Goal: Task Accomplishment & Management: Use online tool/utility

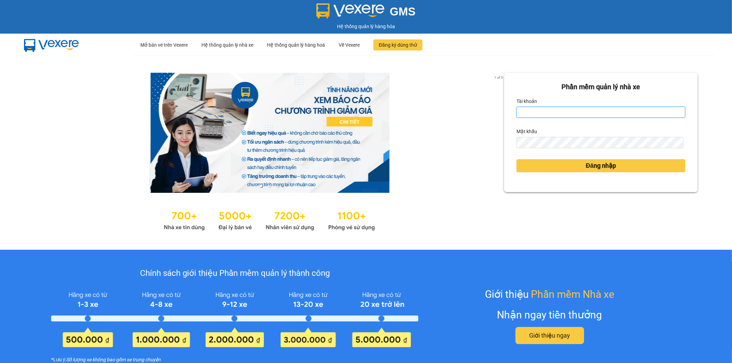
type input "tthngoc.ducphatth"
drag, startPoint x: 555, startPoint y: 111, endPoint x: 491, endPoint y: 121, distance: 64.8
click at [491, 121] on div "1 of 3 Phần mềm quản lý nhà xe Tài khoản tthngoc.ducphatth Mật khẩu Đăng nhập" at bounding box center [366, 153] width 732 height 194
type input "dnduc.ducphatth"
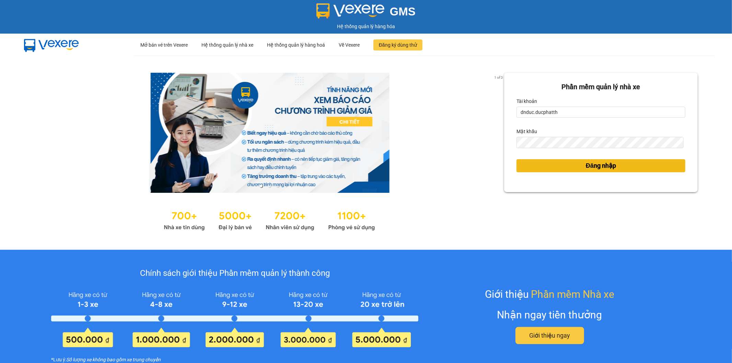
click at [578, 171] on button "Đăng nhập" at bounding box center [600, 165] width 169 height 13
click at [577, 169] on button "Đăng nhập" at bounding box center [600, 165] width 169 height 13
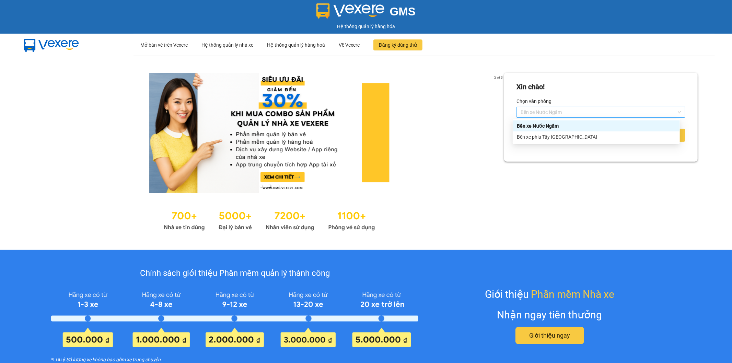
click at [554, 108] on span "Bến xe Nước Ngầm" at bounding box center [600, 112] width 161 height 10
click at [558, 132] on div "Bến xe phía Tây [GEOGRAPHIC_DATA]" at bounding box center [595, 136] width 167 height 11
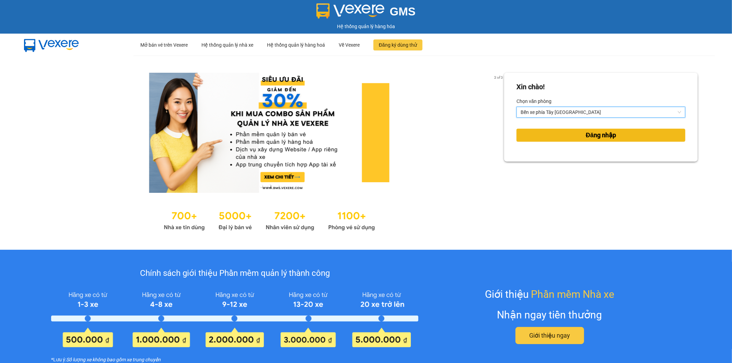
click at [548, 135] on button "Đăng nhập" at bounding box center [600, 135] width 169 height 13
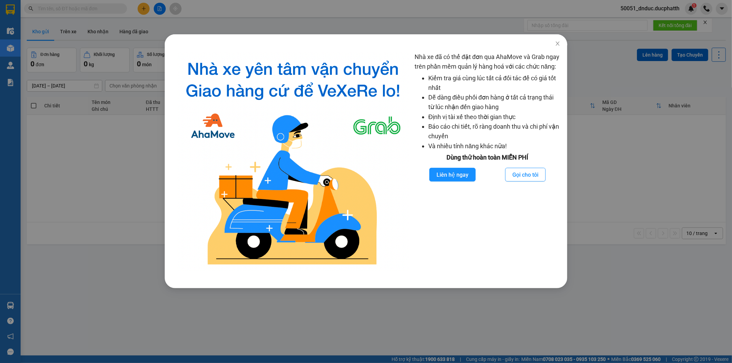
click at [565, 101] on div "Nhà xe đã có thể đặt đơn qua AhaMove và Grab ngay trên phần mềm quản lý hàng ho…" at bounding box center [366, 166] width 402 height 243
click at [603, 76] on div "Nhà xe đã có thể đặt đơn qua AhaMove và Grab ngay trên phần mềm quản lý hàng ho…" at bounding box center [366, 181] width 732 height 363
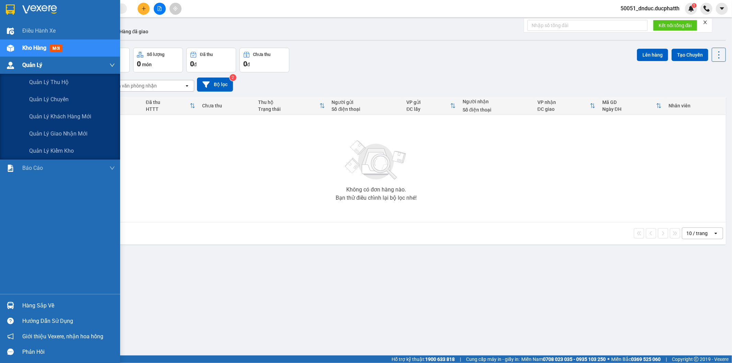
click at [34, 63] on span "Quản Lý" at bounding box center [32, 65] width 20 height 9
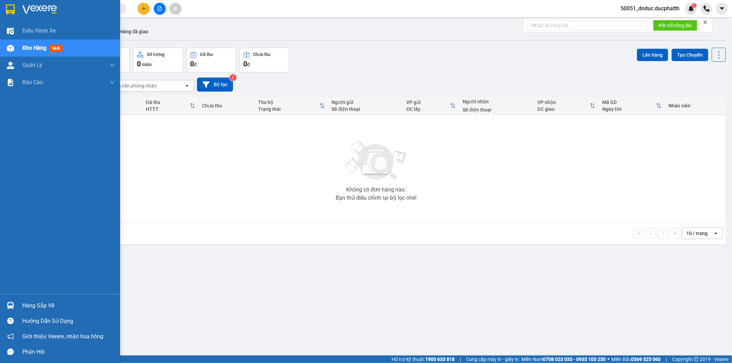
click at [42, 50] on span "Kho hàng" at bounding box center [34, 48] width 24 height 7
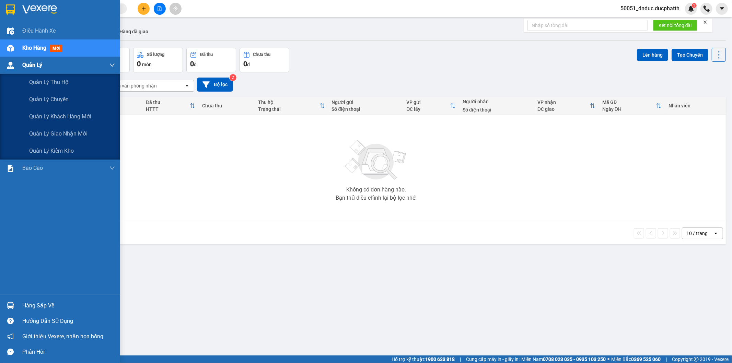
click at [114, 64] on icon "down" at bounding box center [111, 64] width 5 height 5
click at [100, 65] on div "Quản Lý" at bounding box center [68, 65] width 93 height 17
drag, startPoint x: 53, startPoint y: 65, endPoint x: 18, endPoint y: 65, distance: 35.0
click at [46, 65] on div "Quản Lý" at bounding box center [68, 65] width 93 height 17
click at [16, 65] on div "Quản Lý" at bounding box center [60, 65] width 120 height 17
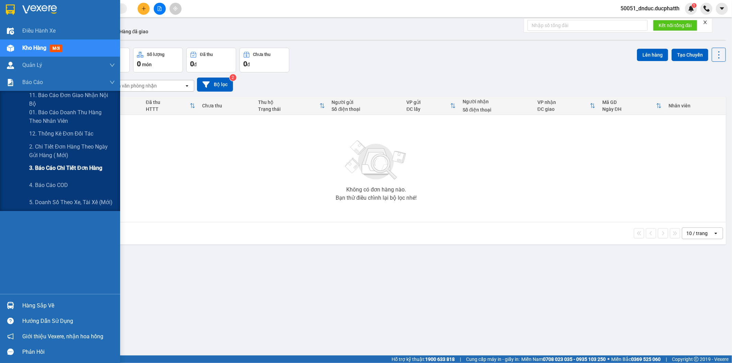
click at [48, 166] on span "3. Báo cáo chi tiết đơn hàng" at bounding box center [65, 168] width 73 height 9
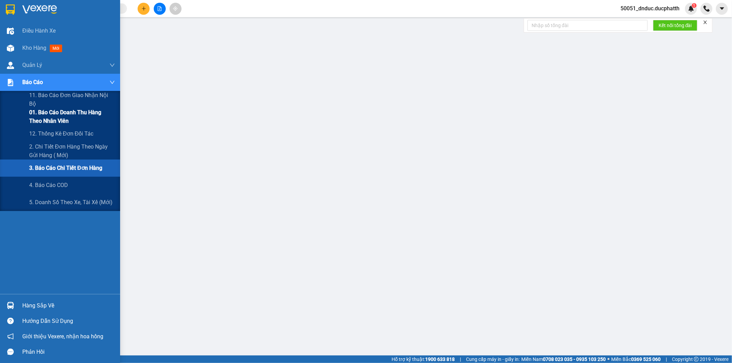
click at [43, 119] on span "01. Báo cáo doanh thu hàng theo nhân viên" at bounding box center [72, 116] width 86 height 17
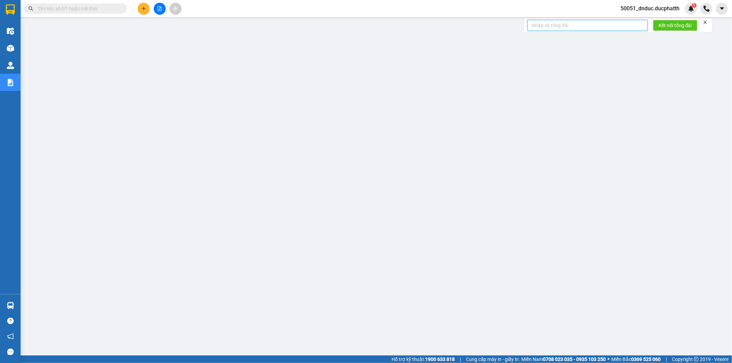
click at [536, 28] on input "text" at bounding box center [587, 25] width 120 height 11
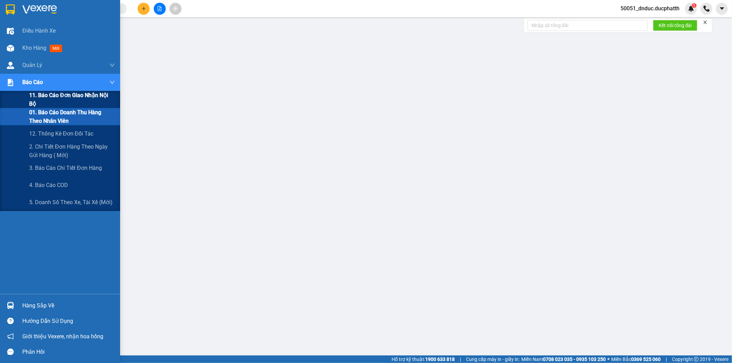
click at [71, 103] on span "11. Báo cáo đơn giao nhận nội bộ" at bounding box center [72, 99] width 86 height 17
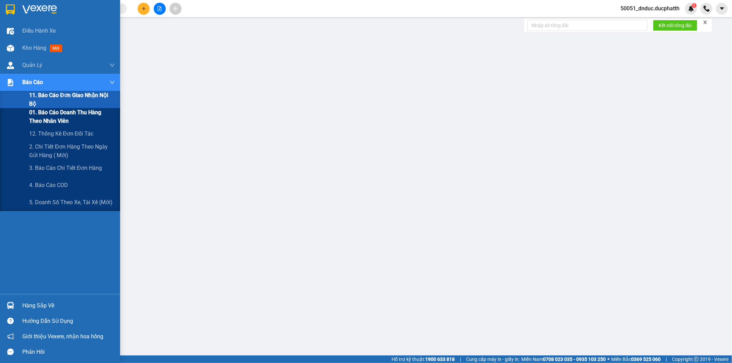
click at [75, 118] on span "01. Báo cáo doanh thu hàng theo nhân viên" at bounding box center [72, 116] width 86 height 17
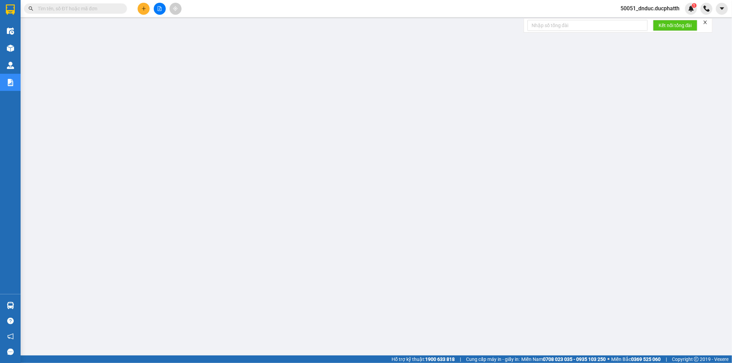
click at [104, 13] on span at bounding box center [75, 8] width 103 height 10
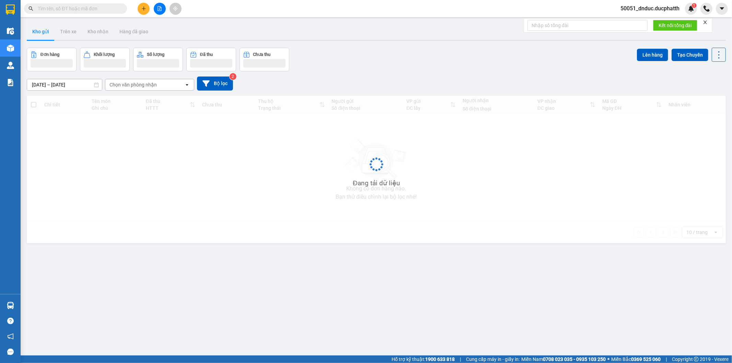
click at [98, 9] on input "text" at bounding box center [78, 9] width 81 height 8
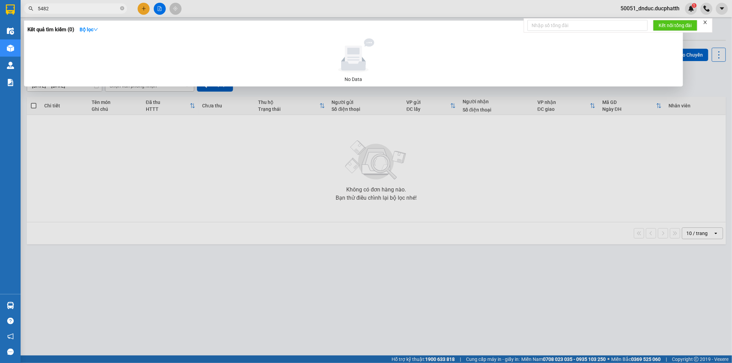
type input "5482"
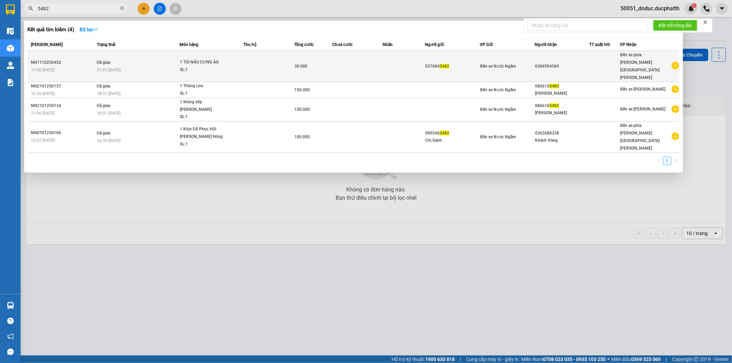
click at [191, 59] on div "1 TÚI NÂU ĐỰNG ÁO" at bounding box center [205, 63] width 51 height 8
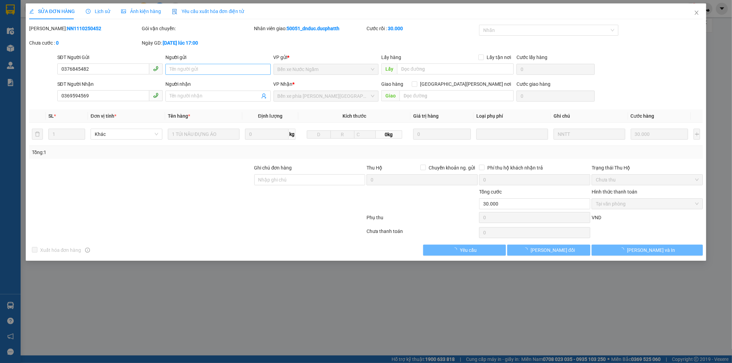
type input "0376845482"
type input "0369594569"
type input "0"
type input "30.000"
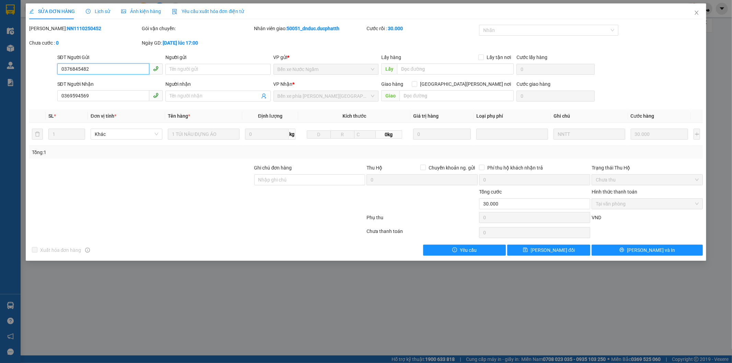
click at [613, 205] on span "Tại văn phòng" at bounding box center [646, 204] width 103 height 10
drag, startPoint x: 699, startPoint y: 12, endPoint x: 263, endPoint y: 12, distance: 436.3
click at [697, 12] on span "Close" at bounding box center [696, 12] width 19 height 19
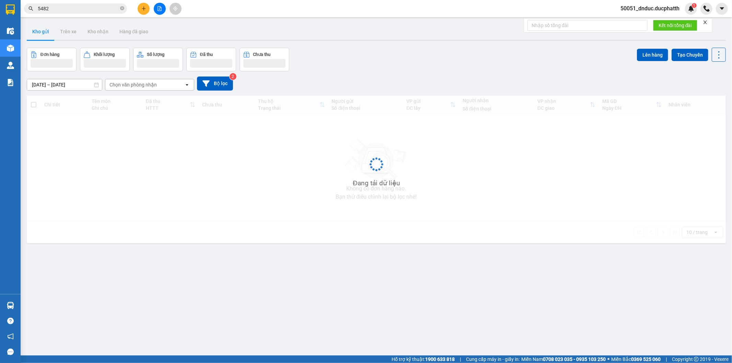
click at [86, 9] on input "5482" at bounding box center [78, 9] width 81 height 8
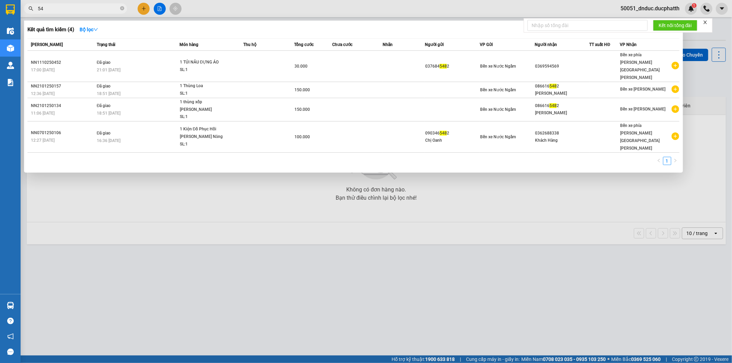
type input "5"
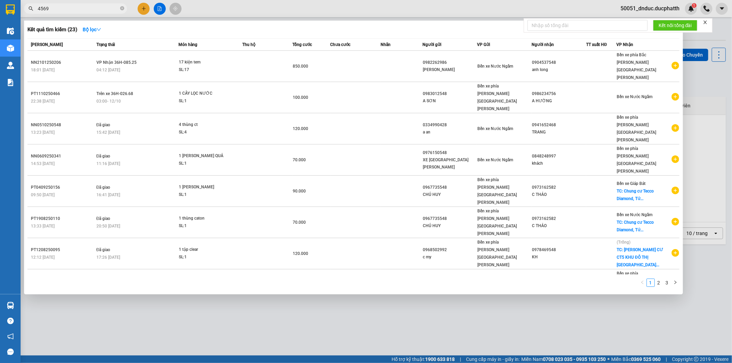
type input "4569"
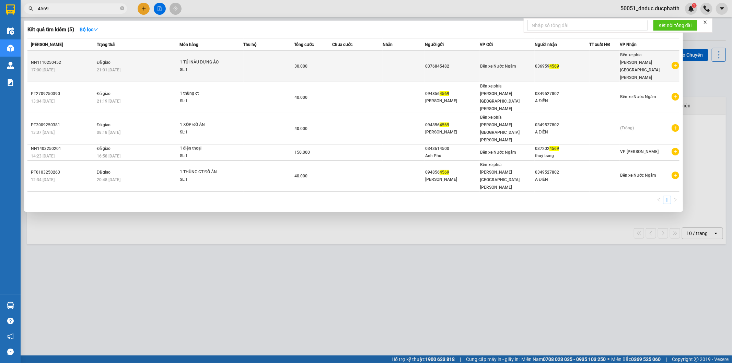
click at [184, 59] on div "1 TÚI NÂU ĐỰNG ÁO" at bounding box center [205, 63] width 51 height 8
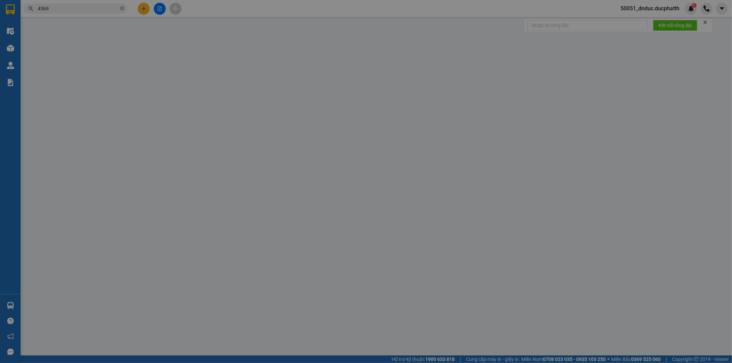
type input "0376845482"
type input "0369594569"
type input "0"
type input "30.000"
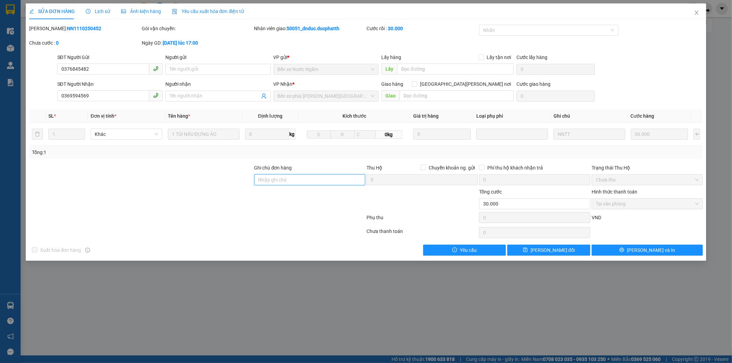
click at [287, 181] on input "Ghi chú đơn hàng" at bounding box center [309, 179] width 111 height 11
click at [191, 200] on div at bounding box center [140, 200] width 225 height 24
click at [320, 178] on input "Ghi chú đơn hàng" at bounding box center [309, 179] width 111 height 11
click at [630, 208] on span "Tại văn phòng" at bounding box center [646, 204] width 103 height 10
click at [121, 222] on div at bounding box center [197, 219] width 338 height 14
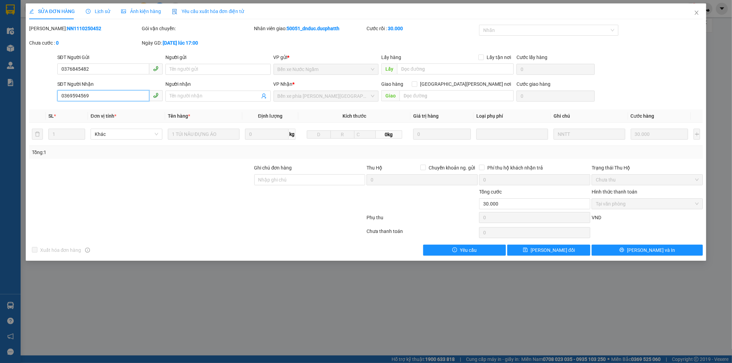
drag, startPoint x: 97, startPoint y: 94, endPoint x: 32, endPoint y: 98, distance: 65.3
click at [35, 98] on div "SĐT Người Nhận 0369594569 0369594569 Người nhận Tên người nhận VP Nhận * Bến xe…" at bounding box center [365, 92] width 675 height 24
drag, startPoint x: 92, startPoint y: 96, endPoint x: 32, endPoint y: 97, distance: 59.4
click at [33, 97] on div "SĐT Người Nhận 0369594569 0369594569 Người nhận Tên người nhận VP Nhận * Bến xe…" at bounding box center [365, 92] width 675 height 24
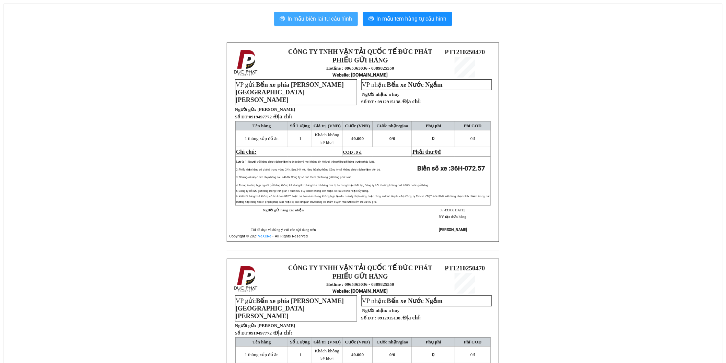
click at [308, 18] on span "In mẫu biên lai tự cấu hình" at bounding box center [320, 18] width 64 height 9
click at [324, 18] on span "In mẫu biên lai tự cấu hình" at bounding box center [320, 18] width 64 height 9
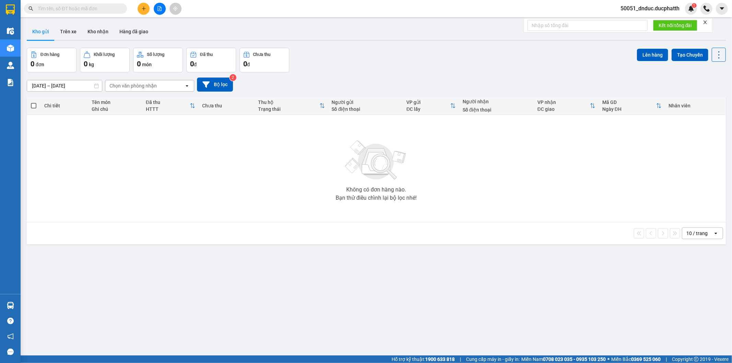
click at [159, 8] on icon "file-add" at bounding box center [159, 8] width 5 height 5
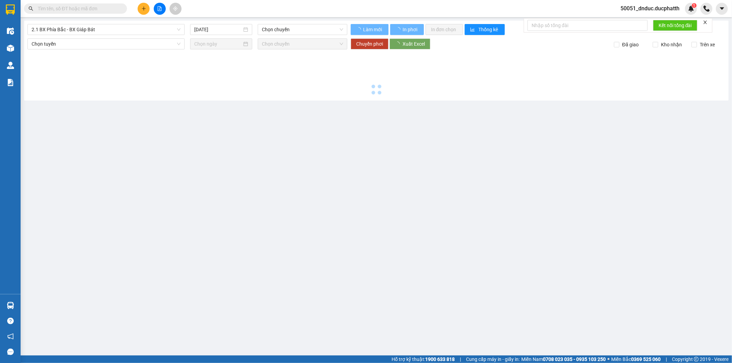
type input "[DATE]"
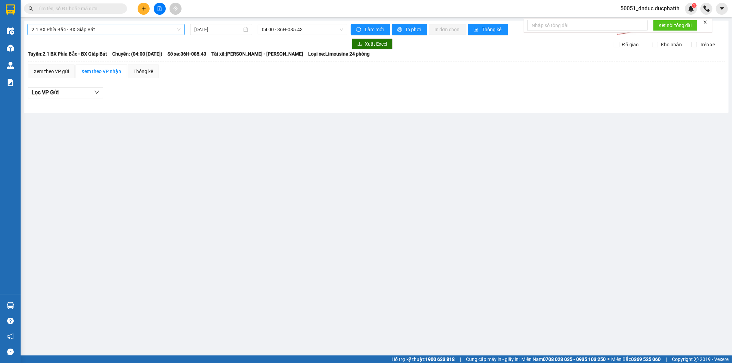
click at [110, 31] on span "2.1 BX Phía Bắc - BX Giáp Bát" at bounding box center [106, 29] width 149 height 10
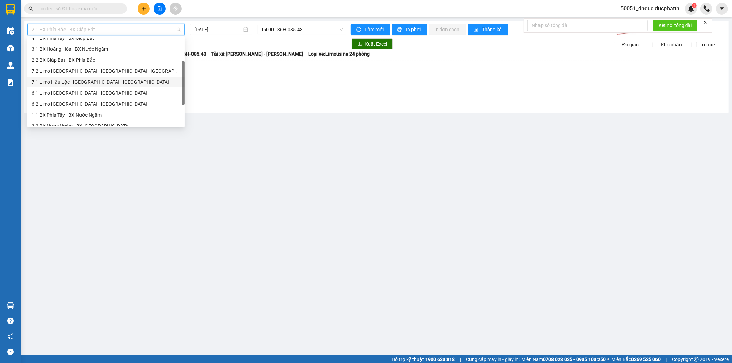
scroll to position [77, 0]
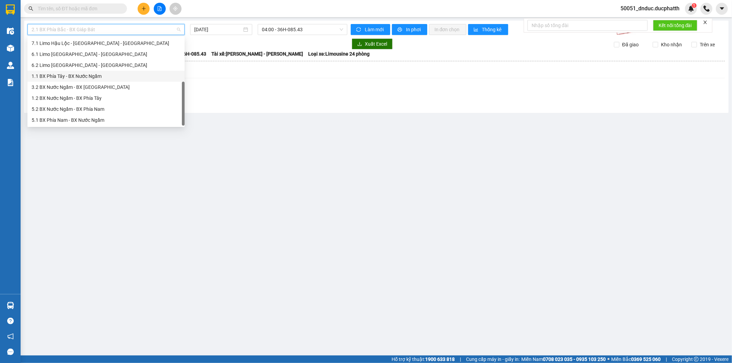
click at [86, 78] on div "1.1 BX Phía Tây - BX Nước Ngầm" at bounding box center [106, 76] width 149 height 8
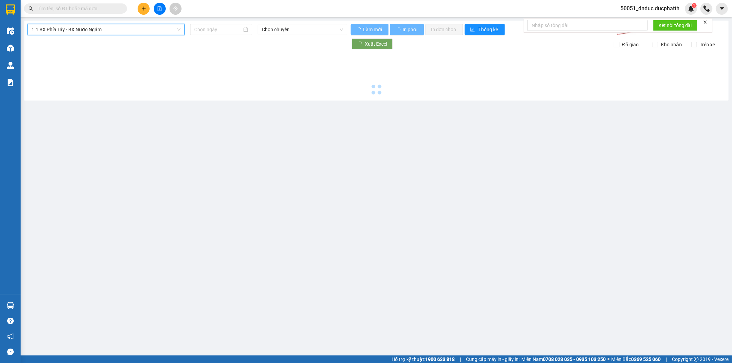
type input "[DATE]"
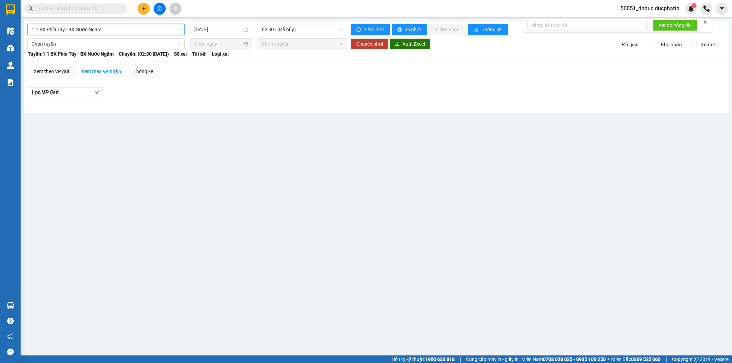
click at [301, 33] on span "02:30 - (Đã hủy)" at bounding box center [302, 29] width 81 height 10
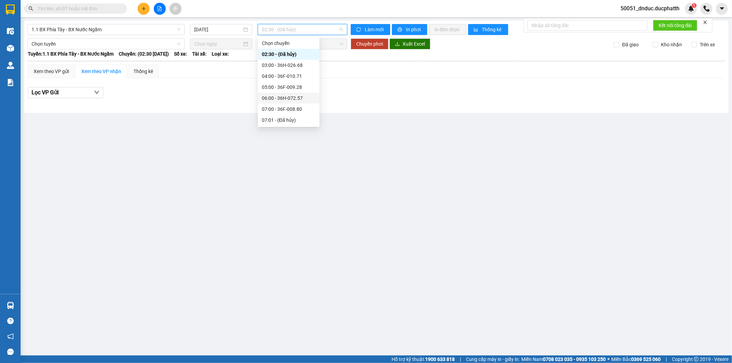
click at [278, 97] on div "06:00 - 36H-072.57" at bounding box center [289, 98] width 54 height 8
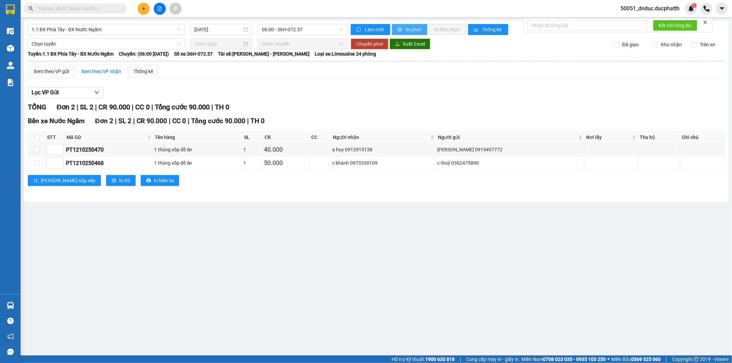
click at [405, 30] on button "In phơi" at bounding box center [409, 29] width 35 height 11
